Goal: Task Accomplishment & Management: Manage account settings

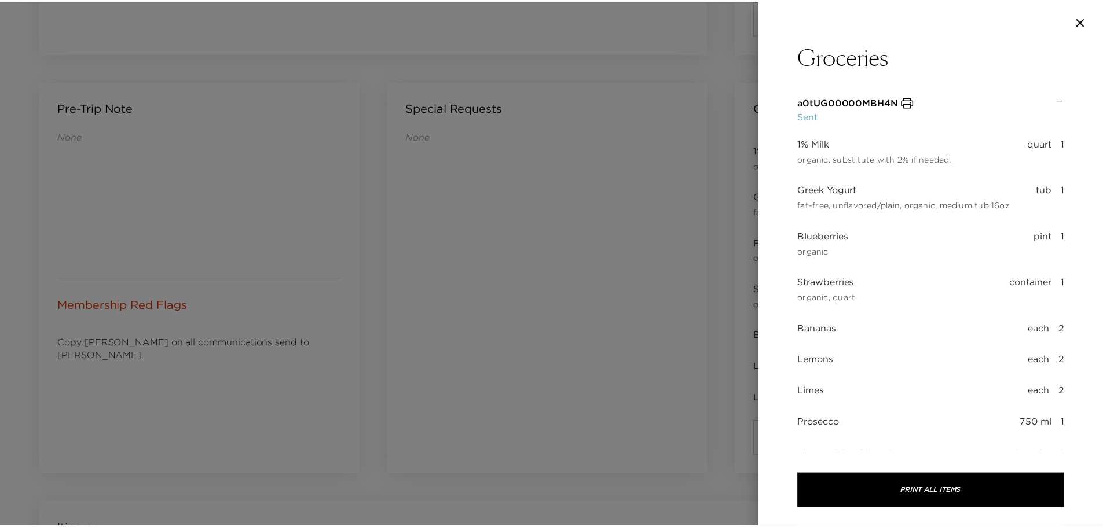
scroll to position [1160, 0]
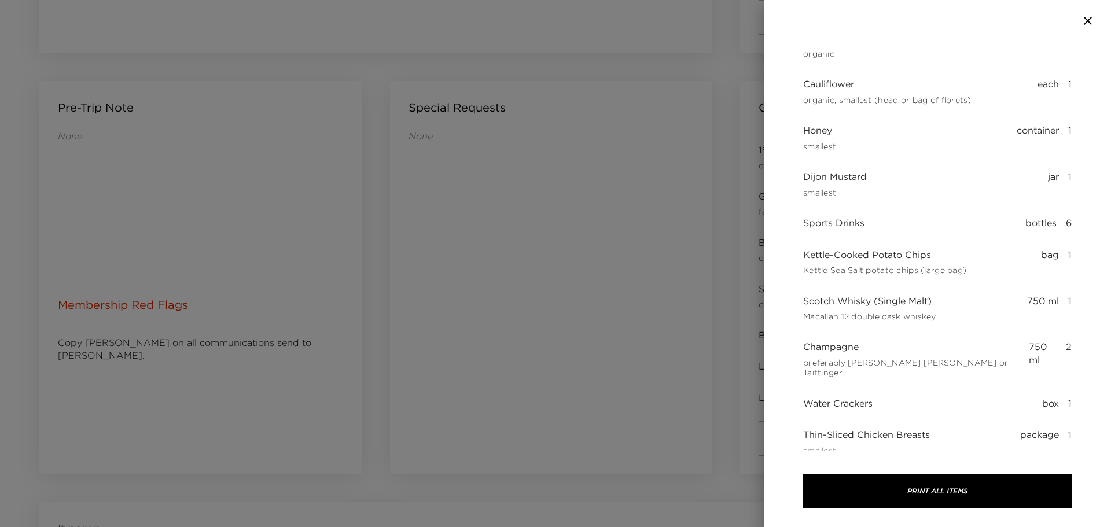
click at [1090, 17] on icon "button" at bounding box center [1088, 21] width 14 height 14
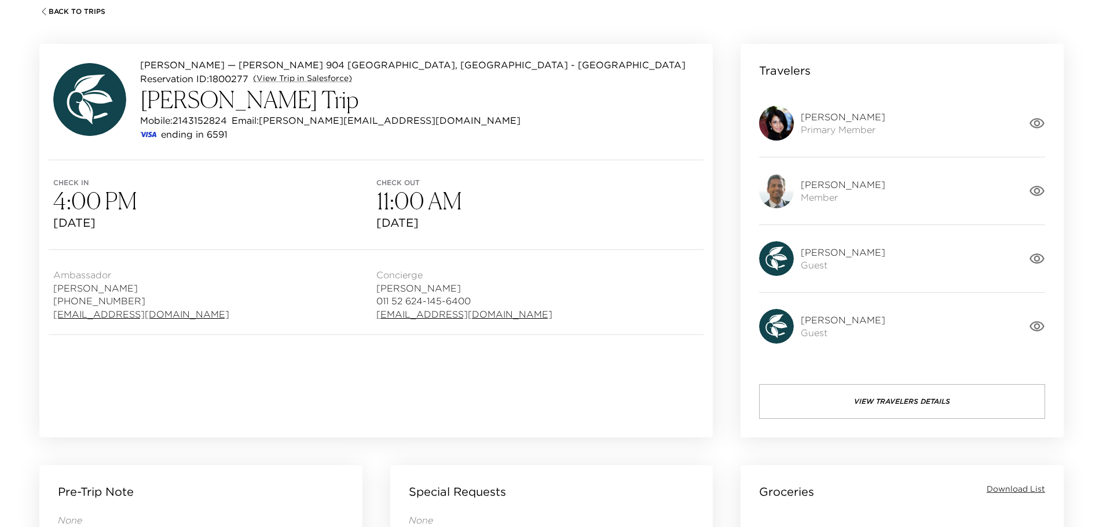
scroll to position [0, 0]
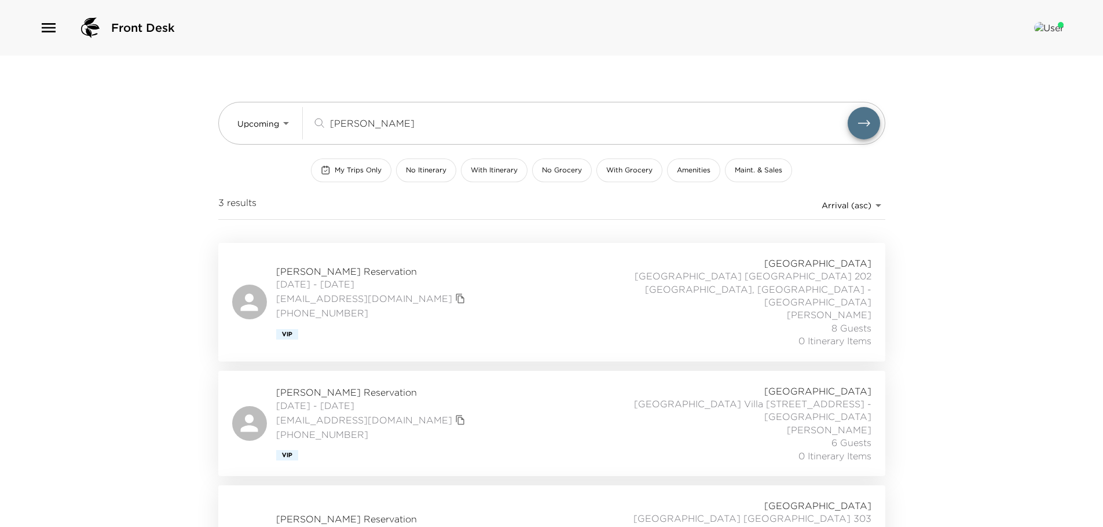
scroll to position [51, 0]
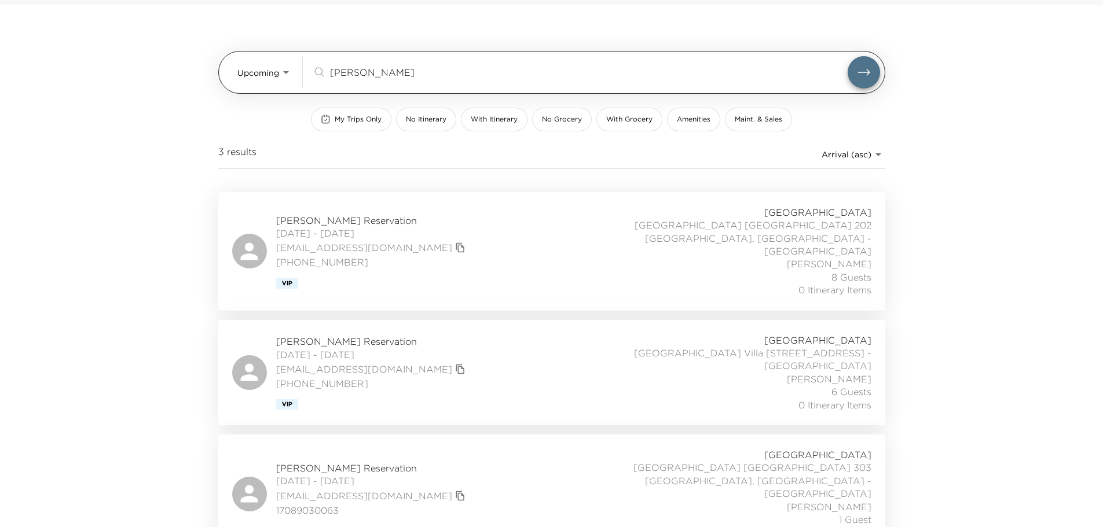
click at [362, 76] on input "[PERSON_NAME]" at bounding box center [588, 71] width 517 height 13
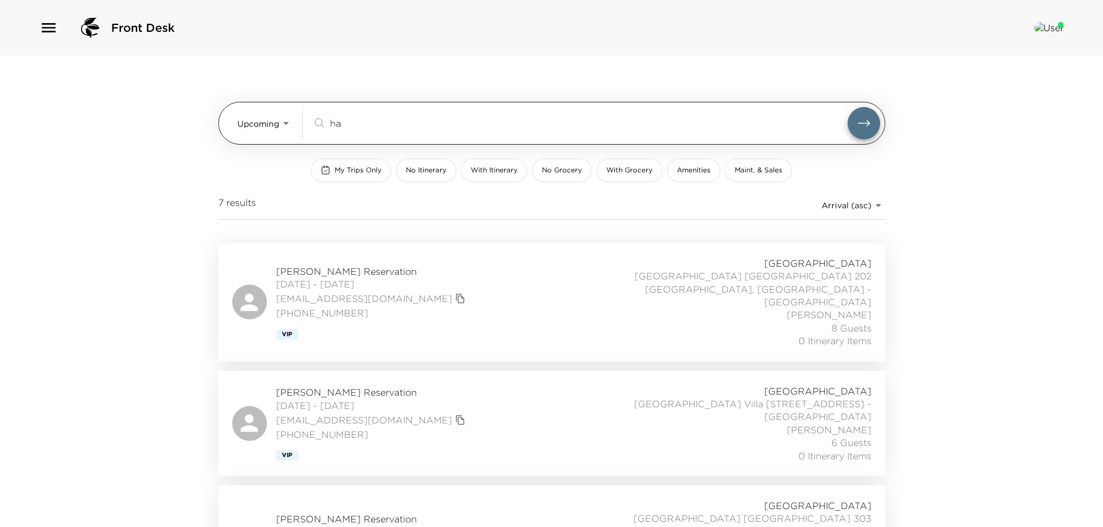
type input "h"
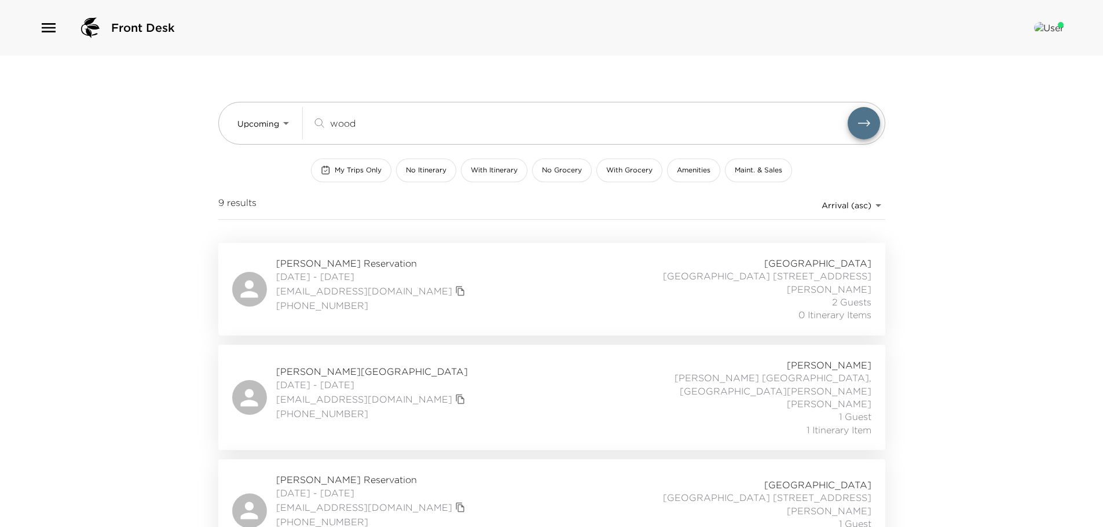
click at [384, 374] on span "[PERSON_NAME][GEOGRAPHIC_DATA]" at bounding box center [372, 371] width 192 height 13
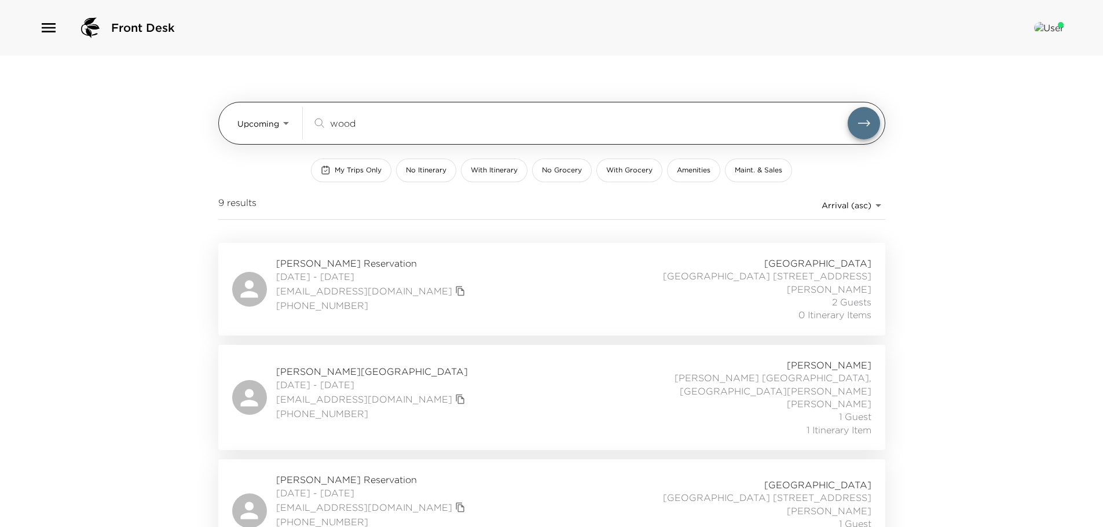
drag, startPoint x: 370, startPoint y: 119, endPoint x: 294, endPoint y: 118, distance: 75.8
click at [294, 118] on div "Upcoming Upcoming wood ​" at bounding box center [558, 123] width 642 height 32
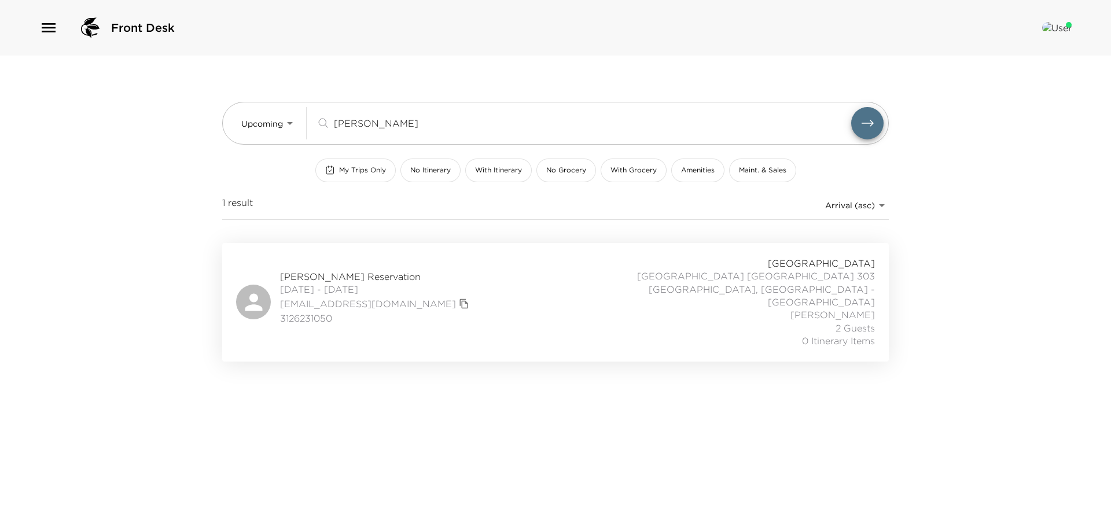
type input "botchway"
click at [400, 273] on span "Charles Botchway Reservation" at bounding box center [376, 276] width 192 height 13
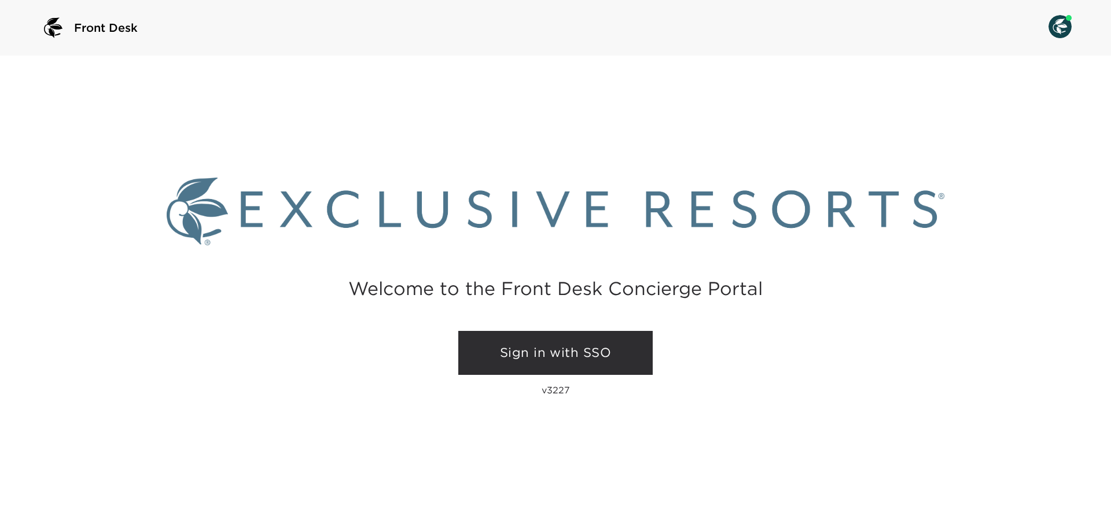
click at [556, 351] on link "Sign in with SSO" at bounding box center [555, 353] width 194 height 44
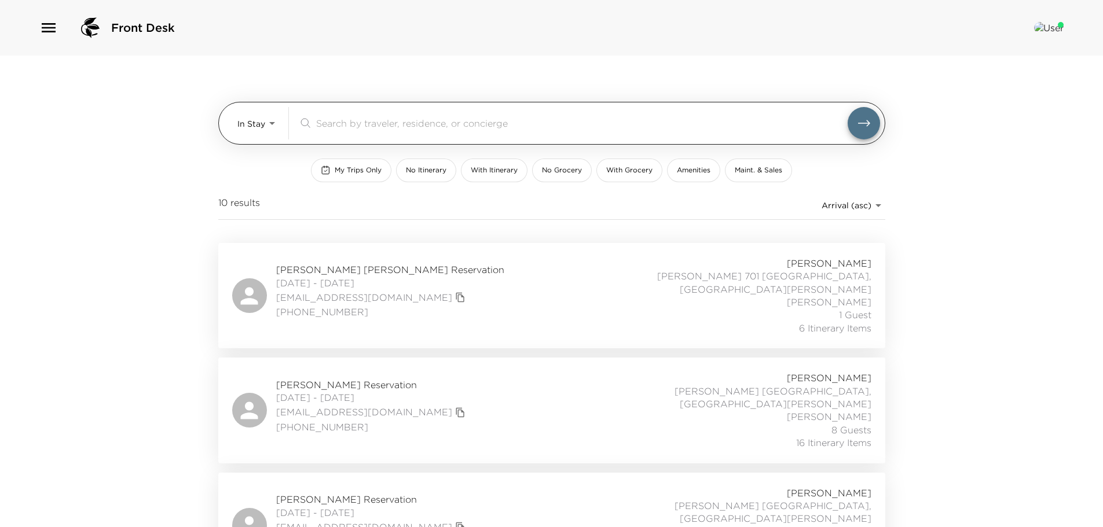
click at [337, 117] on div "​" at bounding box center [589, 123] width 582 height 32
click at [379, 119] on input "search" at bounding box center [581, 122] width 531 height 13
click at [499, 123] on input "search" at bounding box center [581, 122] width 531 height 13
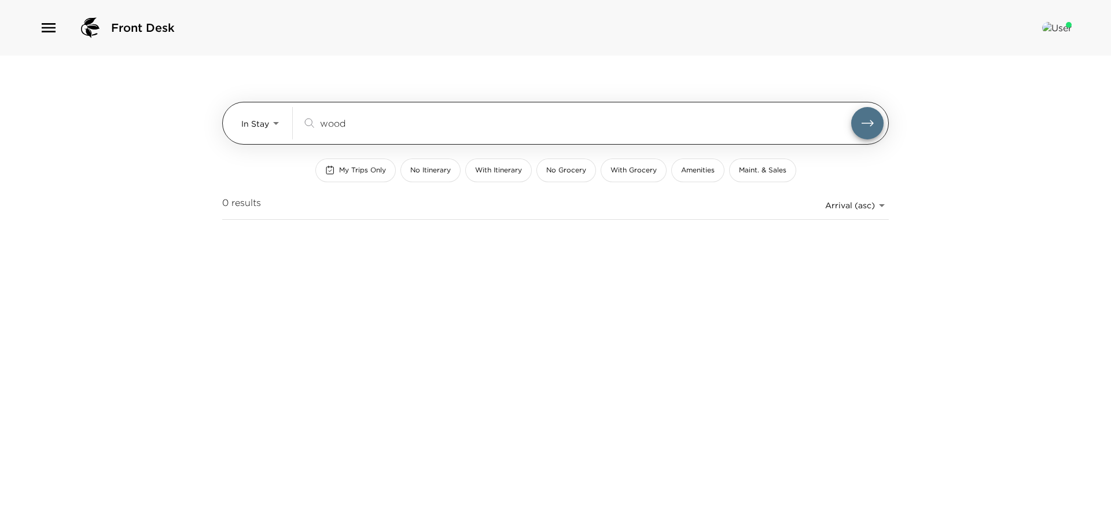
type input "wood"
click at [851, 107] on button "submit" at bounding box center [867, 123] width 32 height 32
click at [275, 118] on body "Front Desk In Stay In-Stay wood ​ My Trips Only No Itinerary With Itinerary No …" at bounding box center [555, 263] width 1111 height 527
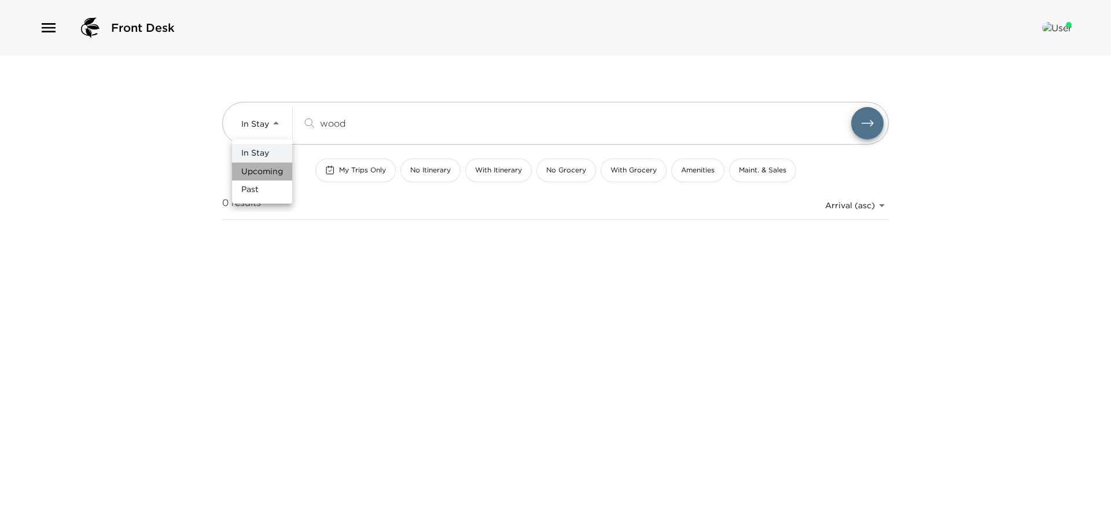
click at [263, 172] on span "Upcoming" at bounding box center [262, 172] width 42 height 12
type input "Upcoming"
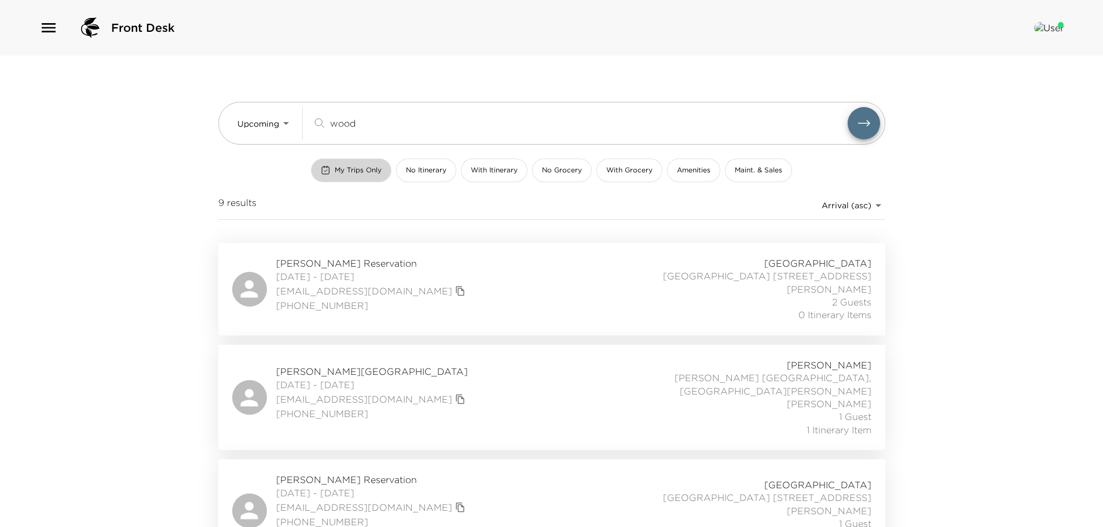
click at [365, 169] on span "My Trips Only" at bounding box center [358, 171] width 47 height 10
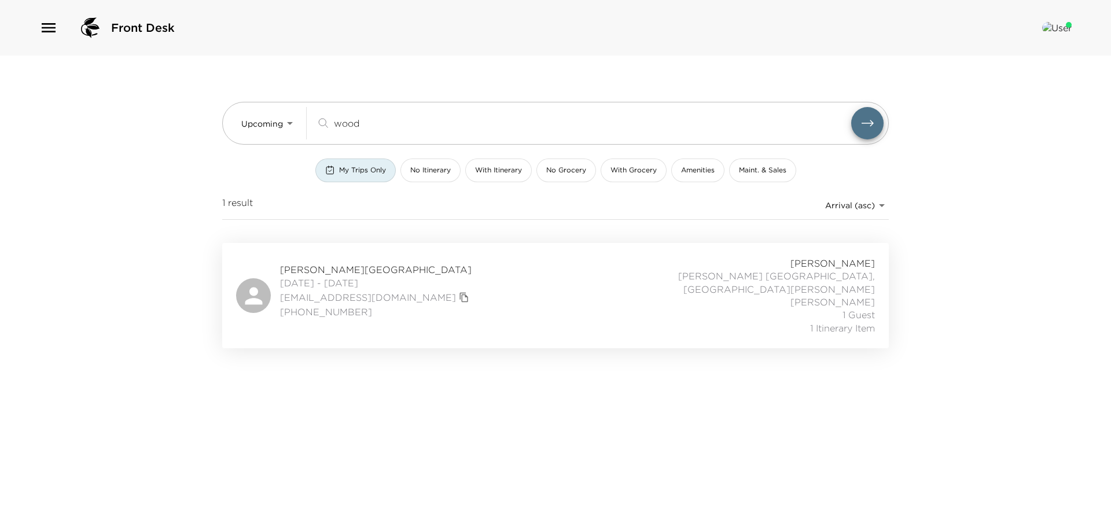
click at [392, 263] on span "Leah Wood Reservation" at bounding box center [376, 269] width 192 height 13
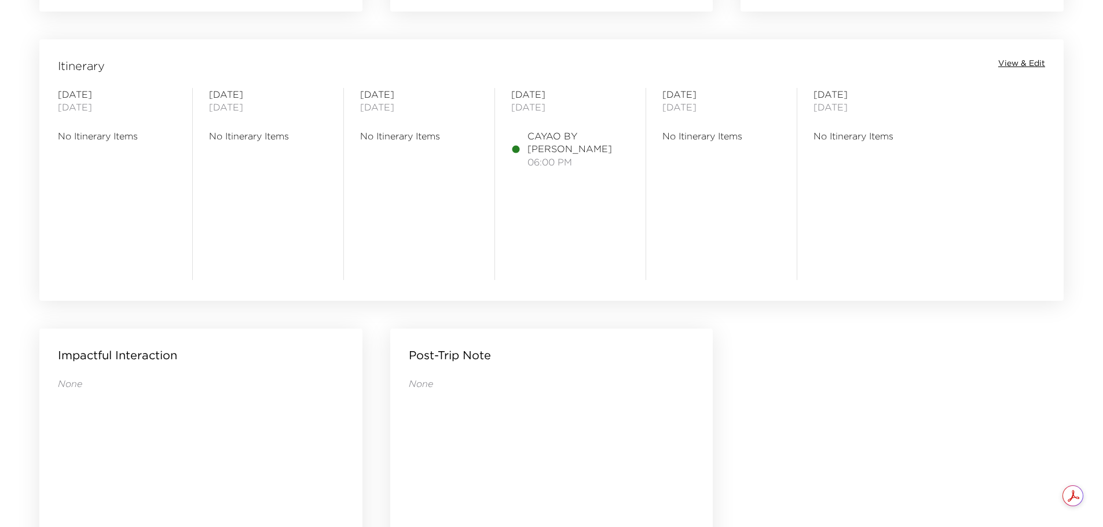
scroll to position [752, 0]
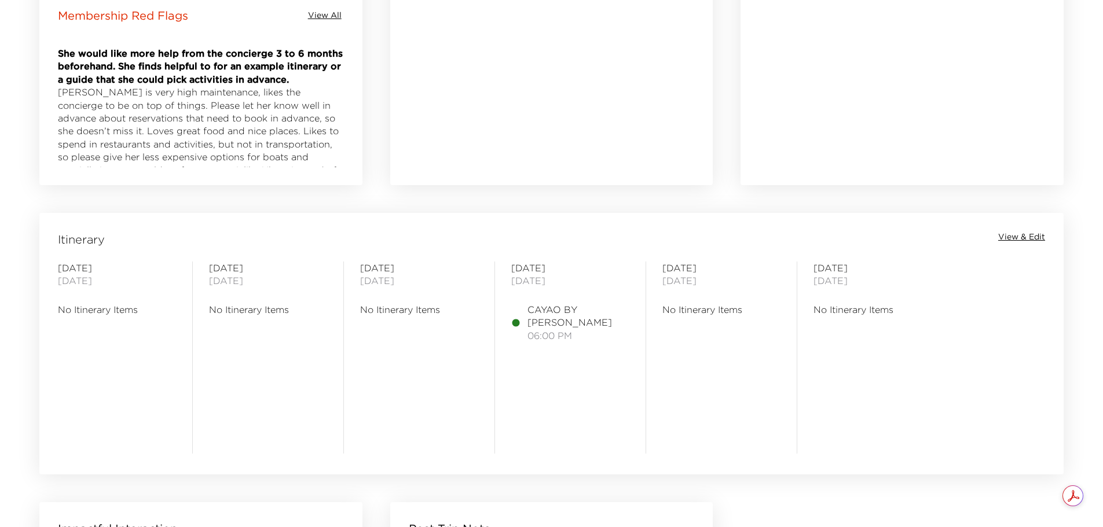
click at [1022, 232] on span "View & Edit" at bounding box center [1021, 238] width 47 height 12
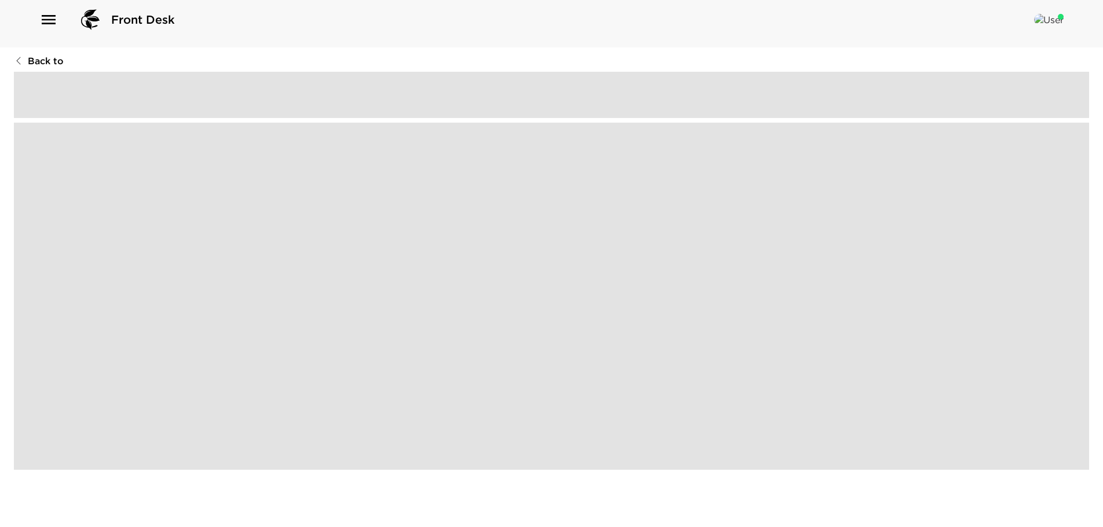
scroll to position [8, 0]
click at [1022, 232] on span at bounding box center [551, 296] width 1075 height 347
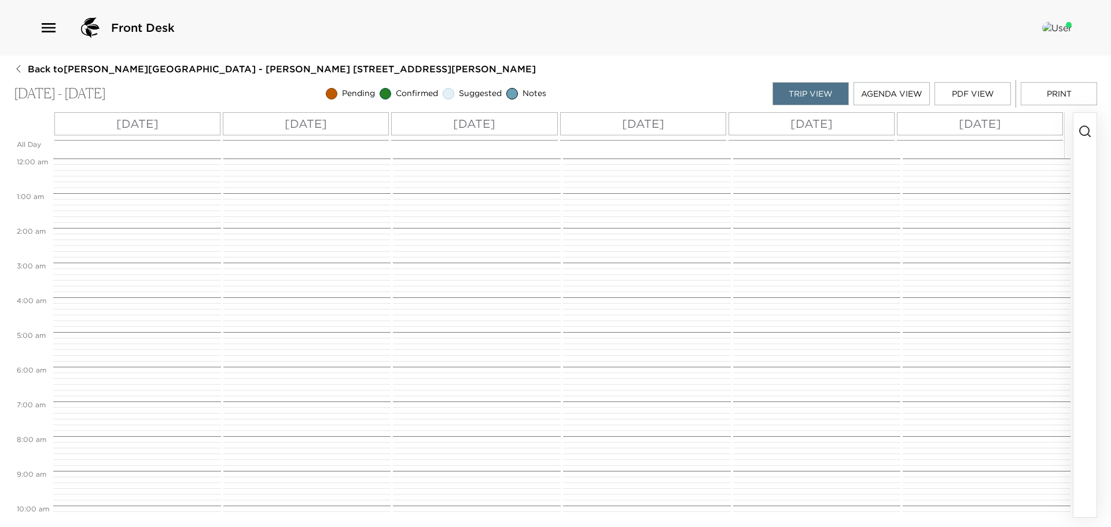
scroll to position [466, 0]
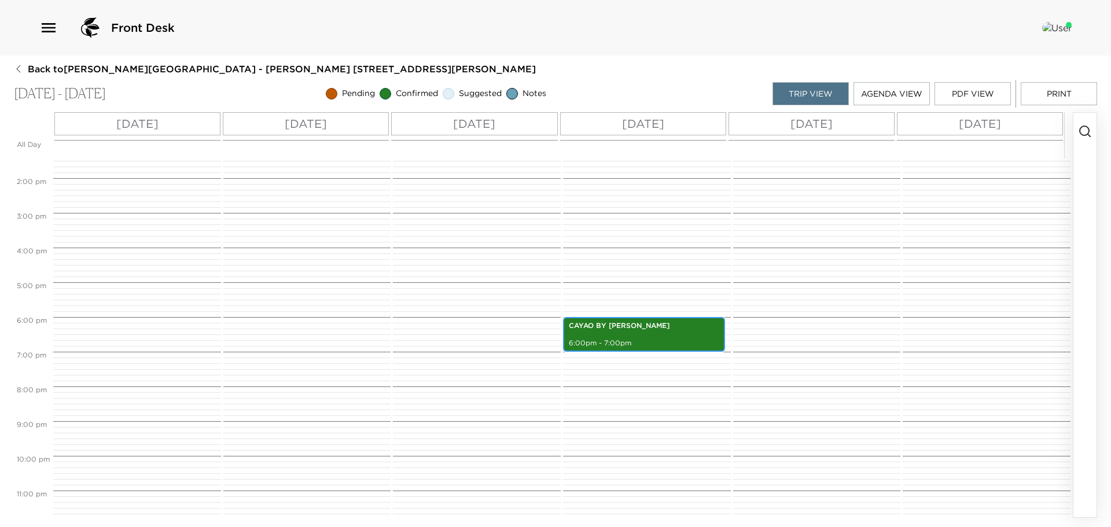
click at [609, 325] on p "CAYAO BY [PERSON_NAME]" at bounding box center [644, 326] width 150 height 10
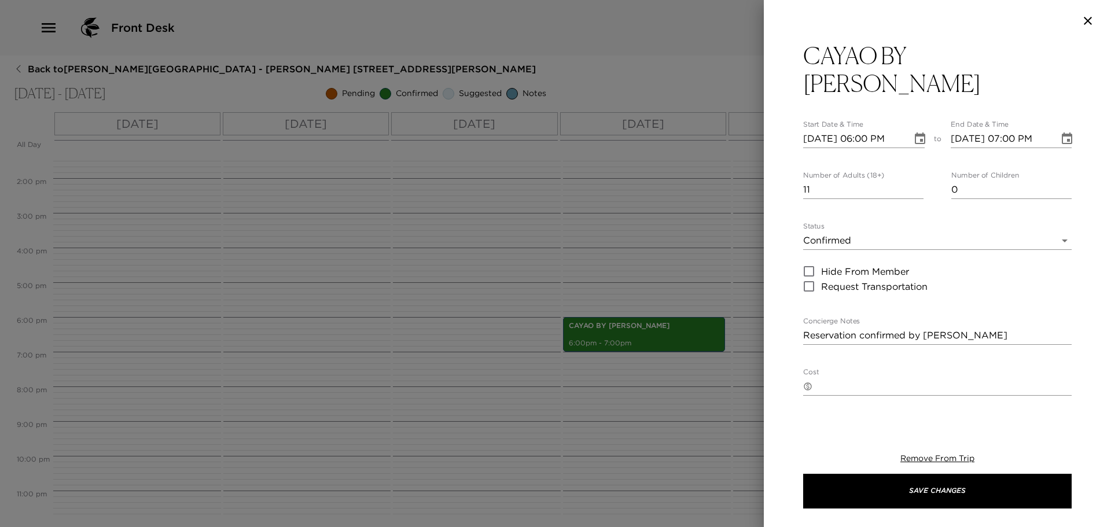
type input "11"
click at [916, 185] on input "11" at bounding box center [863, 190] width 120 height 19
click at [958, 340] on textarea "Reservation confirmed by [PERSON_NAME]" at bounding box center [937, 335] width 269 height 13
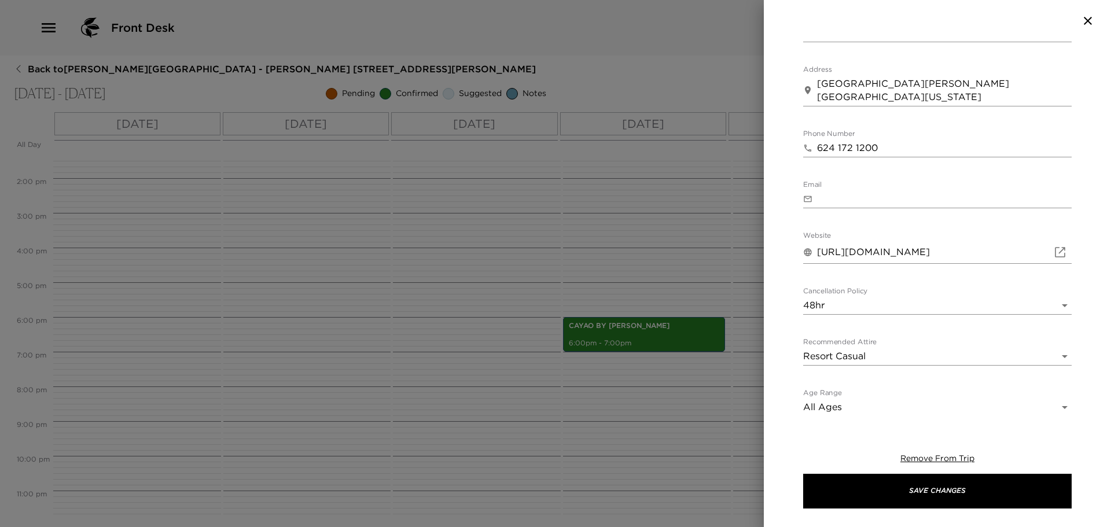
scroll to position [354, 0]
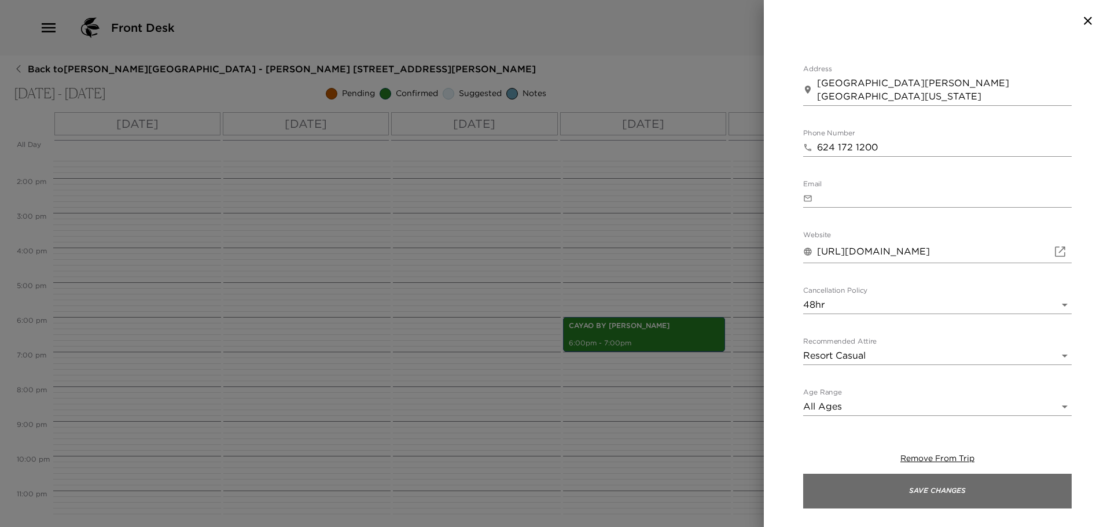
type textarea "Reservation confirmed by [PERSON_NAME] /[PERSON_NAME]"
click at [953, 491] on button "Save Changes" at bounding box center [937, 491] width 269 height 35
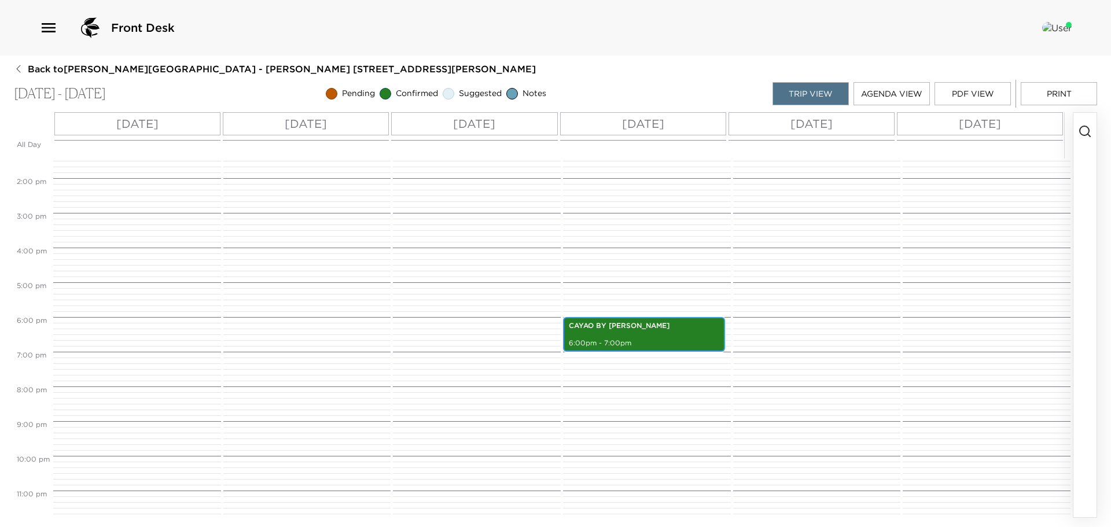
click at [650, 336] on div "CAYAO BY [PERSON_NAME] 6:00pm - 7:00pm" at bounding box center [644, 334] width 155 height 31
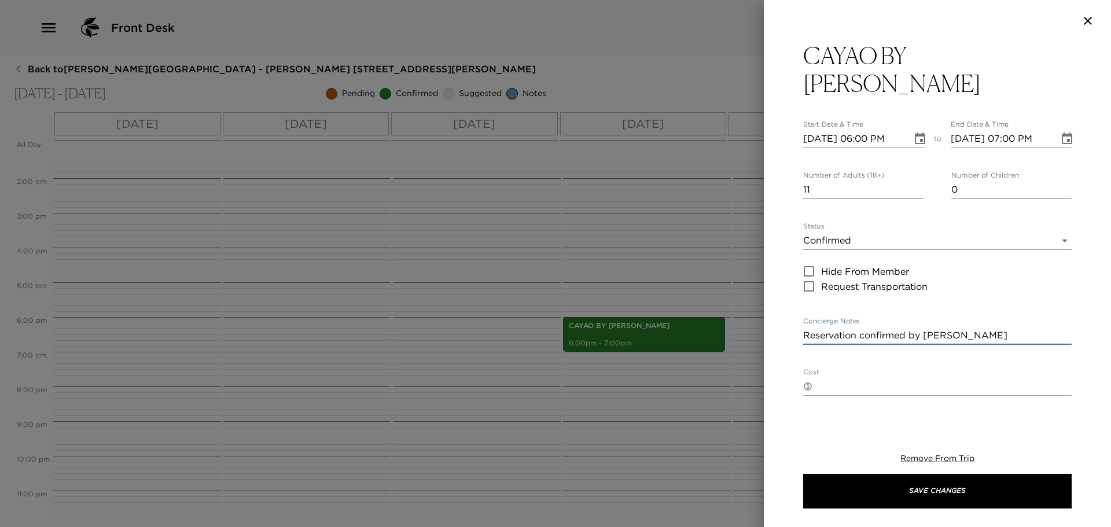
click at [1002, 339] on textarea "Reservation confirmed by [PERSON_NAME] /[PERSON_NAME]" at bounding box center [937, 335] width 269 height 13
paste textarea "7772"
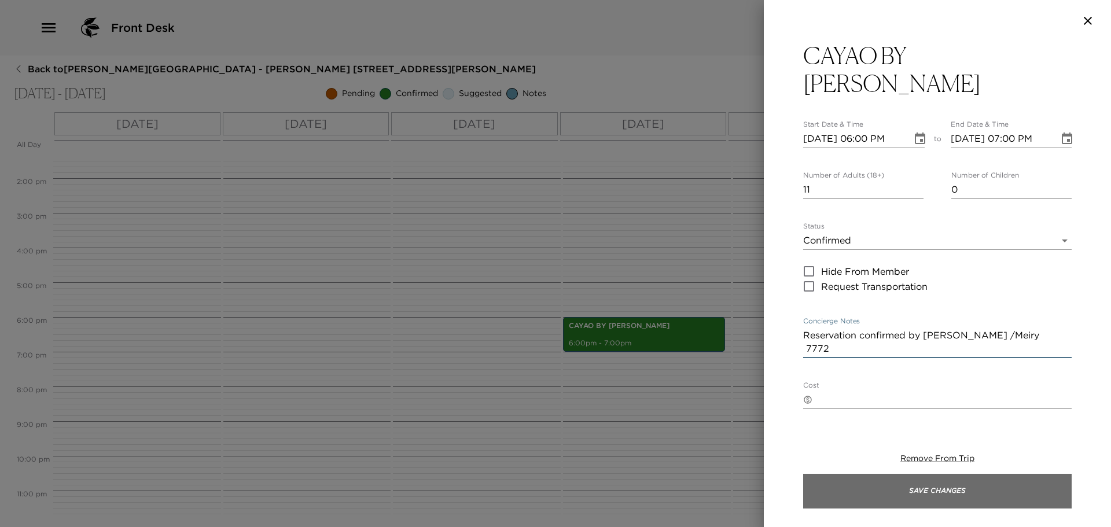
type textarea "Reservation confirmed by [PERSON_NAME] /Meiry 7772"
click at [949, 497] on button "Save Changes" at bounding box center [937, 491] width 269 height 35
